Goal: Navigation & Orientation: Find specific page/section

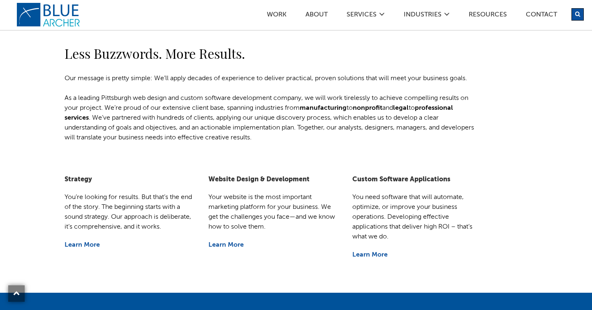
scroll to position [1267, 0]
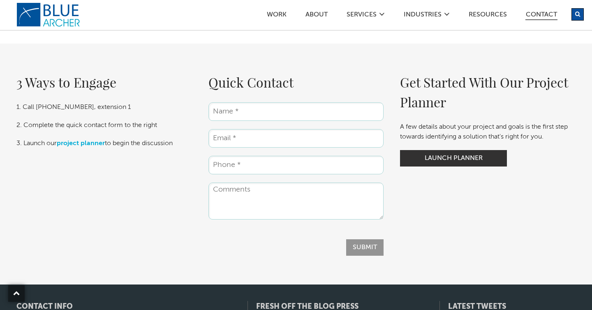
click at [539, 15] on link "Contact" at bounding box center [541, 16] width 32 height 9
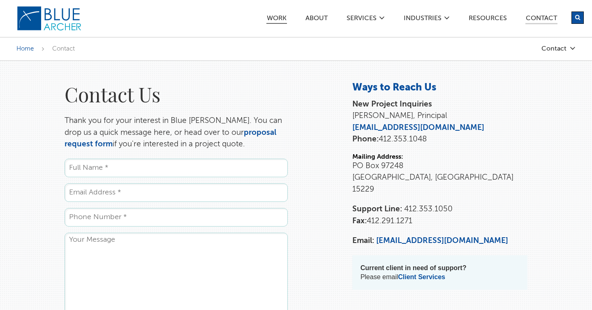
click at [274, 17] on link "Work" at bounding box center [276, 19] width 21 height 9
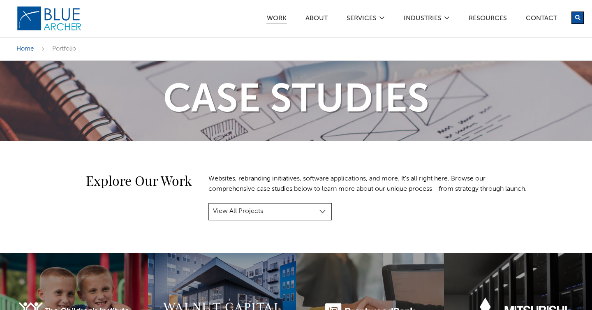
click at [304, 19] on ul "Work ABOUT SERVICES Digital Strategy Marketing Web Design & Development Custom …" at bounding box center [420, 18] width 309 height 7
click at [310, 18] on link "ABOUT" at bounding box center [316, 19] width 23 height 9
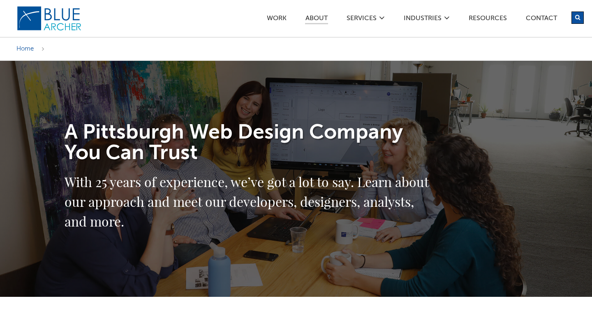
click at [311, 158] on h1 "A Pittsburgh Web Design Company You Can Trust" at bounding box center [247, 142] width 367 height 41
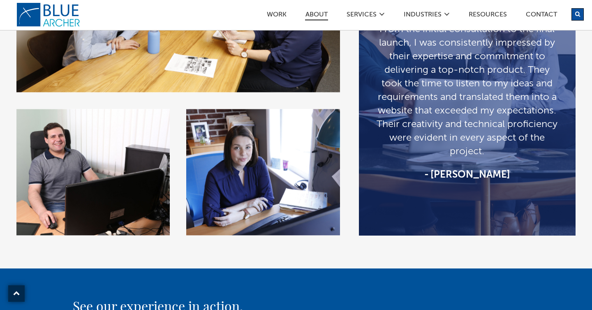
scroll to position [1451, 0]
